Goal: Information Seeking & Learning: Learn about a topic

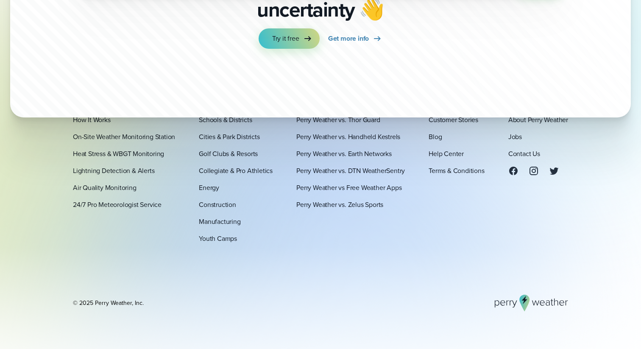
scroll to position [2989, 0]
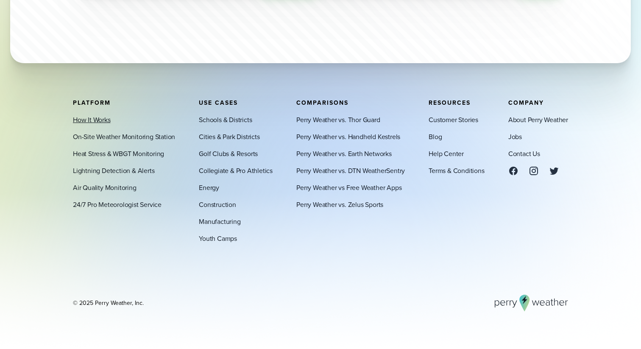
click at [105, 120] on link "How It Works" at bounding box center [92, 120] width 38 height 10
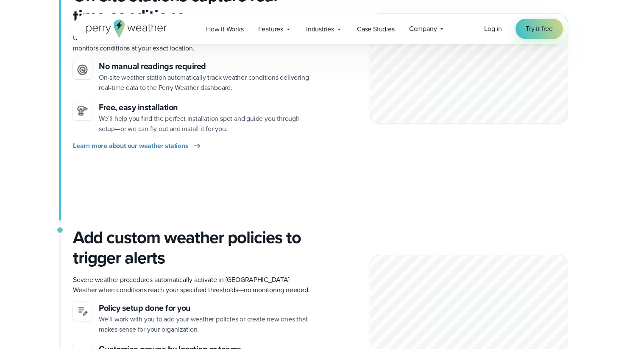
scroll to position [252, 0]
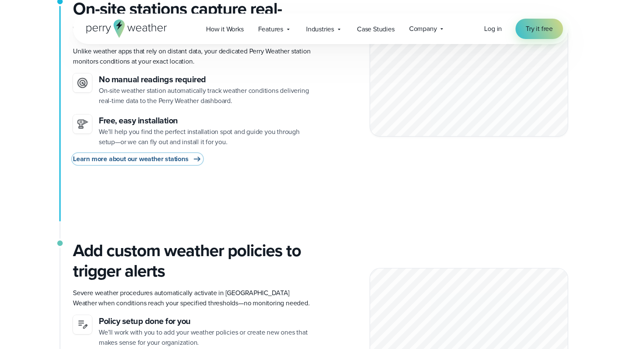
click at [175, 159] on span "Learn more about our weather stations" at bounding box center [131, 159] width 116 height 10
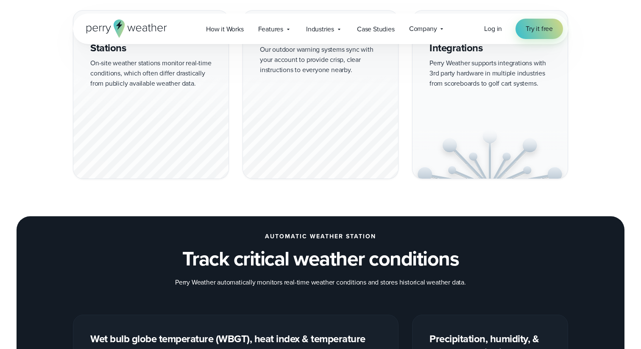
scroll to position [830, 0]
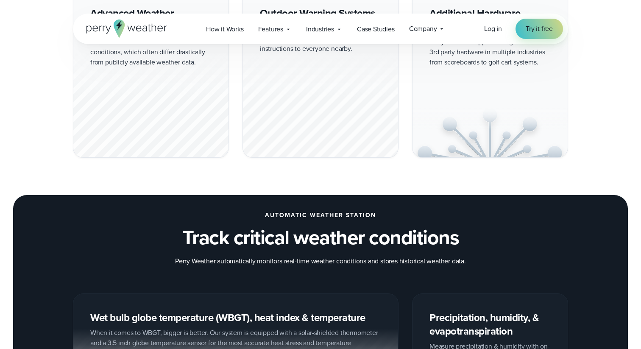
click at [148, 104] on div at bounding box center [150, 105] width 155 height 106
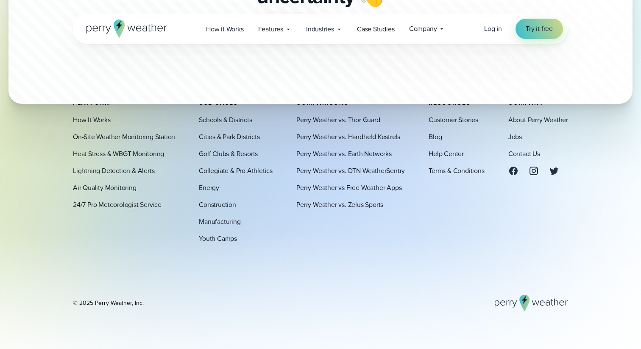
scroll to position [2623, 0]
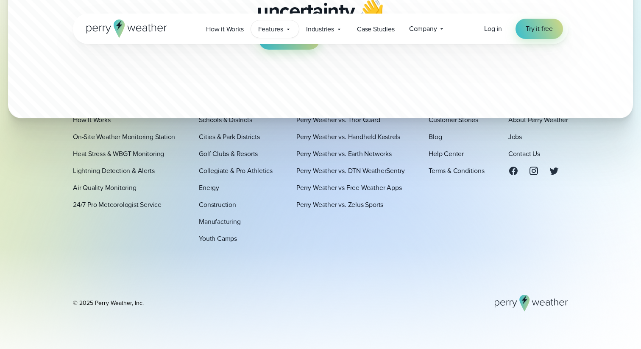
click at [273, 30] on span "Features" at bounding box center [270, 29] width 25 height 10
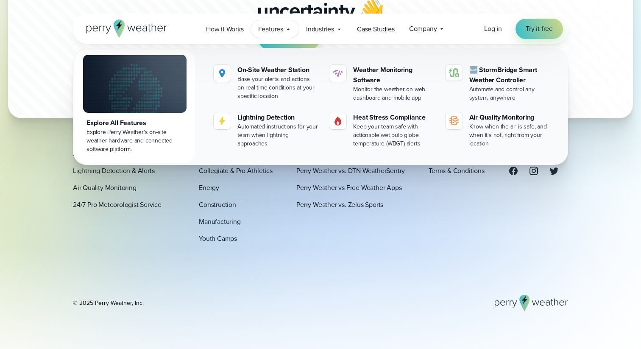
click at [133, 124] on div "Explore All Features" at bounding box center [134, 123] width 97 height 10
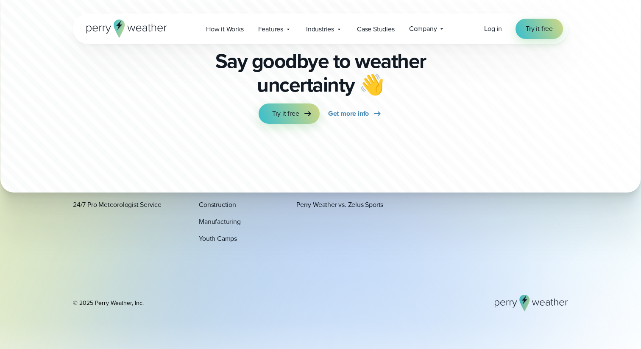
scroll to position [2903, 0]
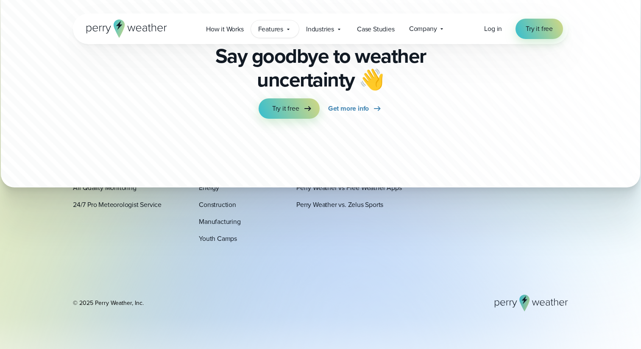
click at [275, 29] on span "Features" at bounding box center [270, 29] width 25 height 10
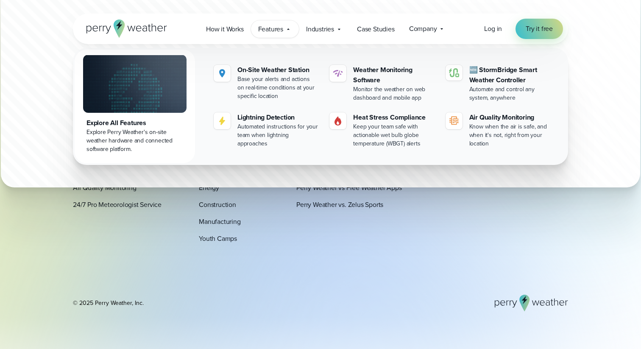
click at [147, 31] on icon at bounding box center [126, 28] width 81 height 18
